Goal: Information Seeking & Learning: Learn about a topic

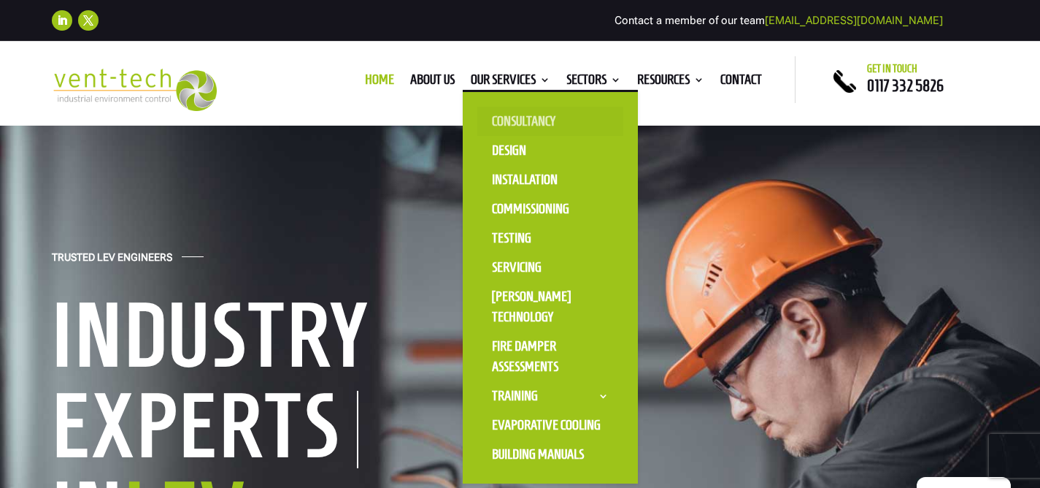
click at [518, 118] on link "Consultancy" at bounding box center [550, 121] width 146 height 29
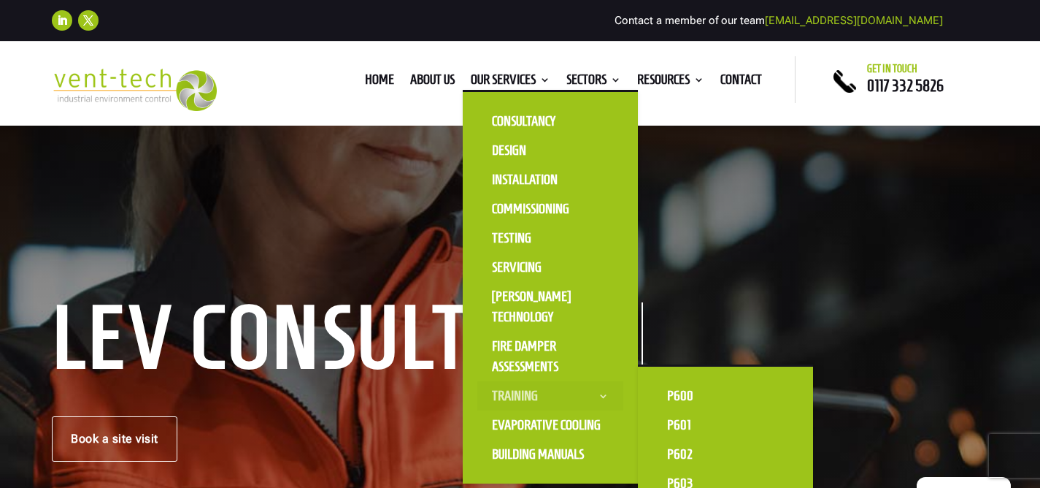
click at [515, 397] on link "Training" at bounding box center [550, 395] width 146 height 29
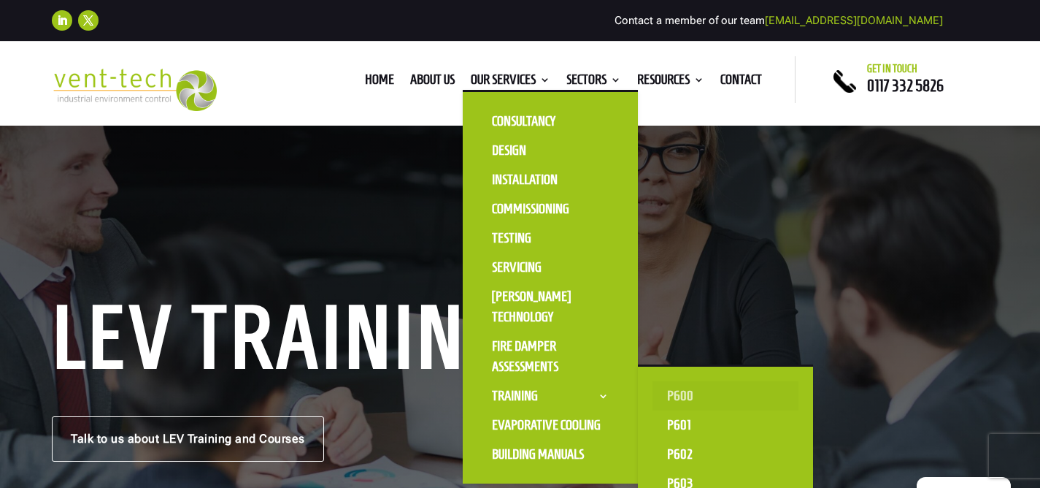
click at [680, 396] on link "P600" at bounding box center [726, 395] width 146 height 29
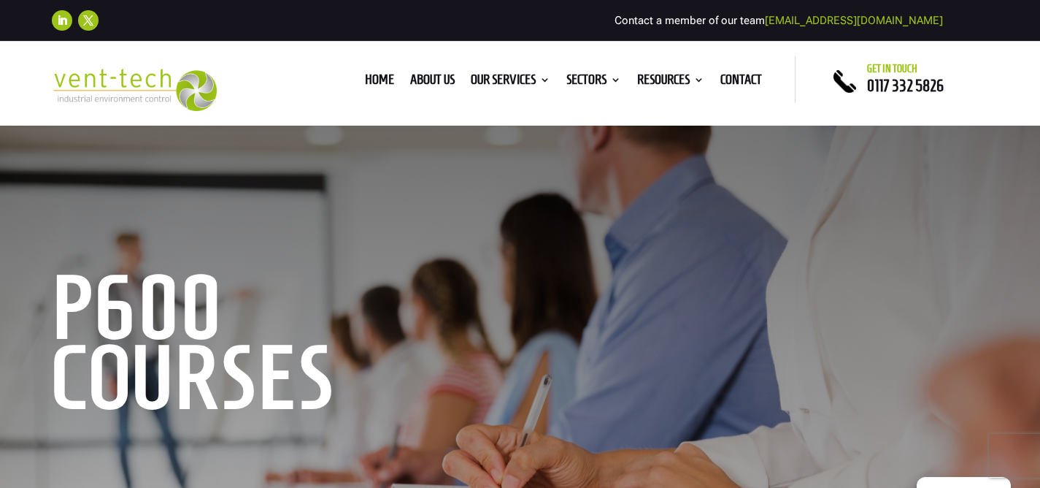
scroll to position [63, 0]
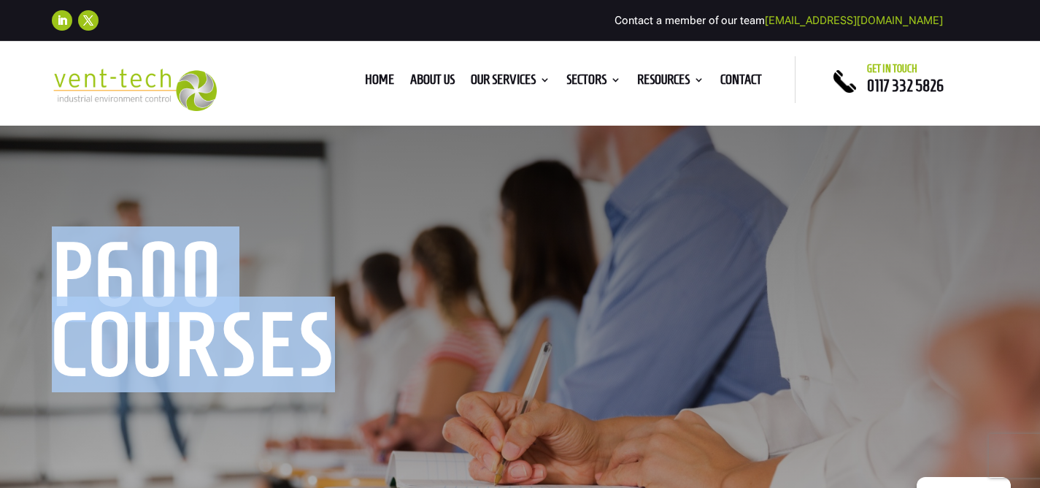
drag, startPoint x: 54, startPoint y: 274, endPoint x: 326, endPoint y: 353, distance: 283.0
click at [326, 353] on h1 "P600 Courses" at bounding box center [274, 312] width 445 height 147
click at [406, 374] on h1 "P600 Courses" at bounding box center [274, 312] width 445 height 147
